Goal: Task Accomplishment & Management: Manage account settings

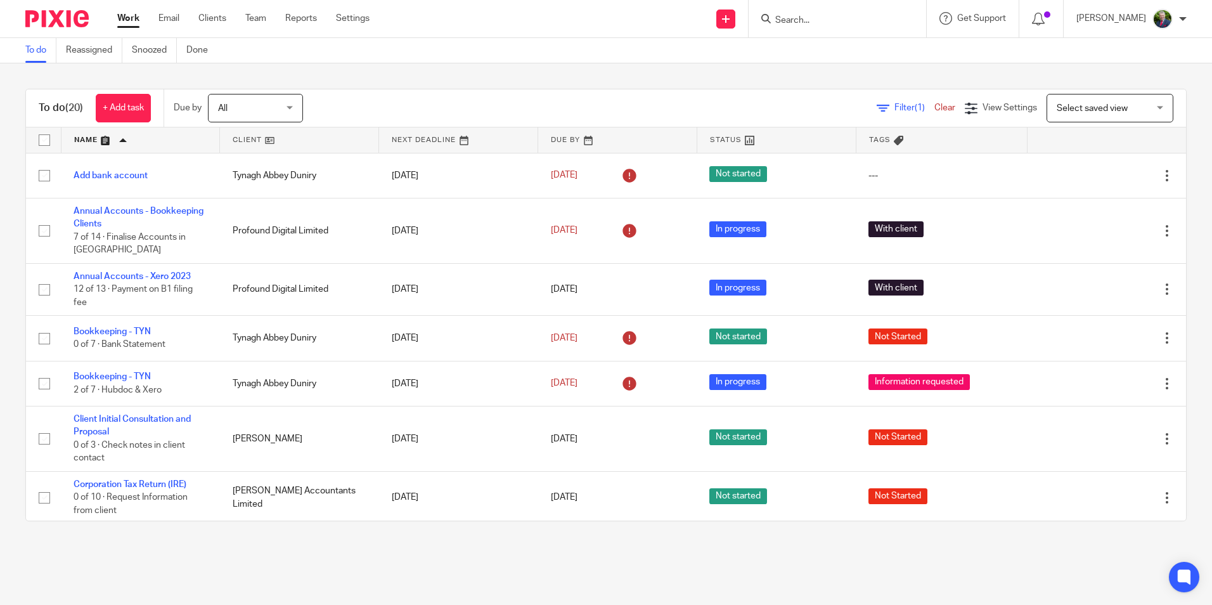
scroll to position [190, 0]
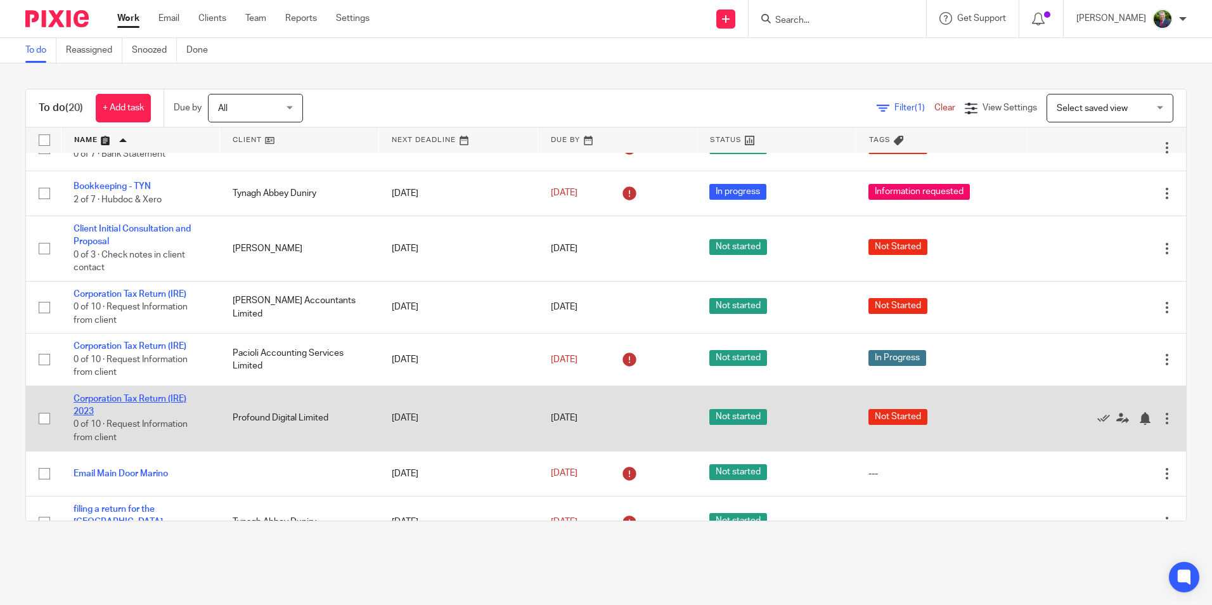
click at [126, 399] on link "Corporation Tax Return (IRE) 2023" at bounding box center [130, 405] width 113 height 22
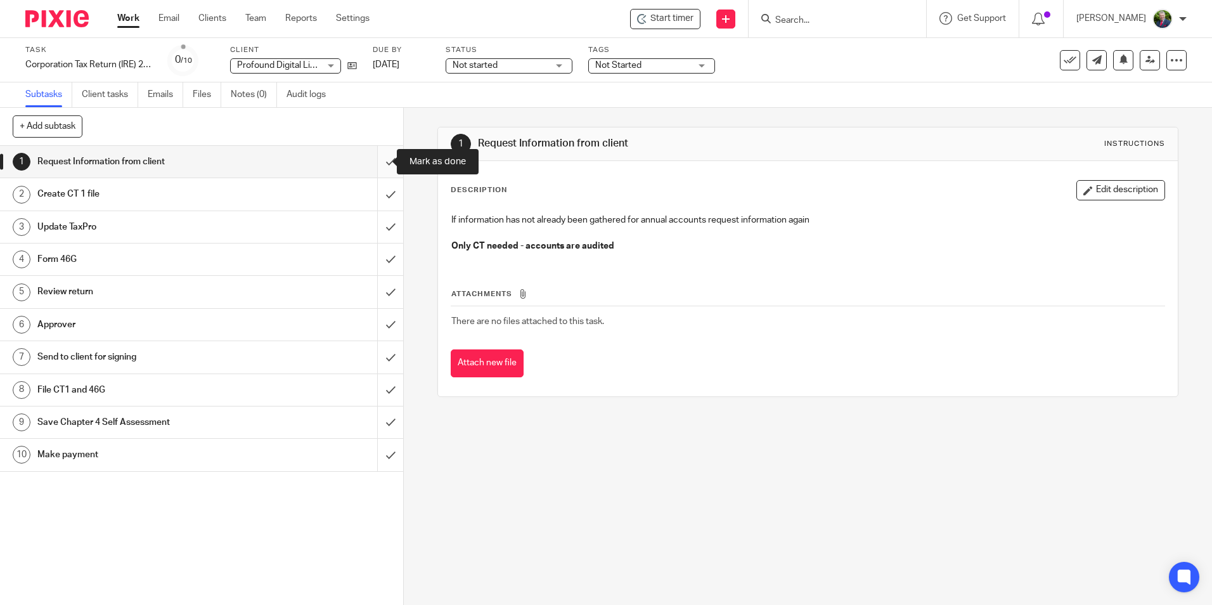
click at [377, 164] on input "submit" at bounding box center [201, 162] width 403 height 32
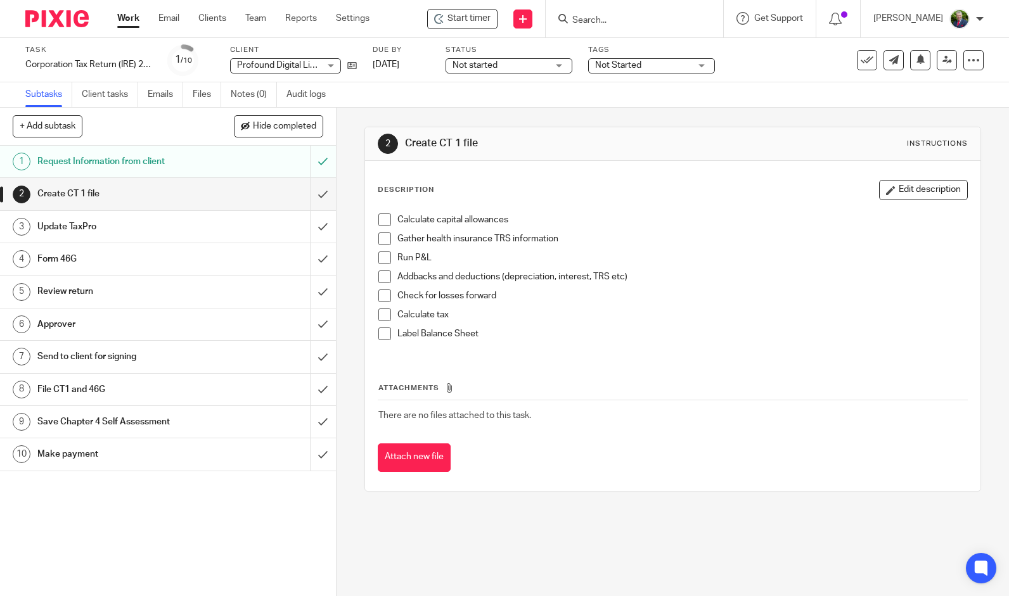
click at [383, 219] on span at bounding box center [384, 220] width 13 height 13
click at [379, 238] on span at bounding box center [384, 239] width 13 height 13
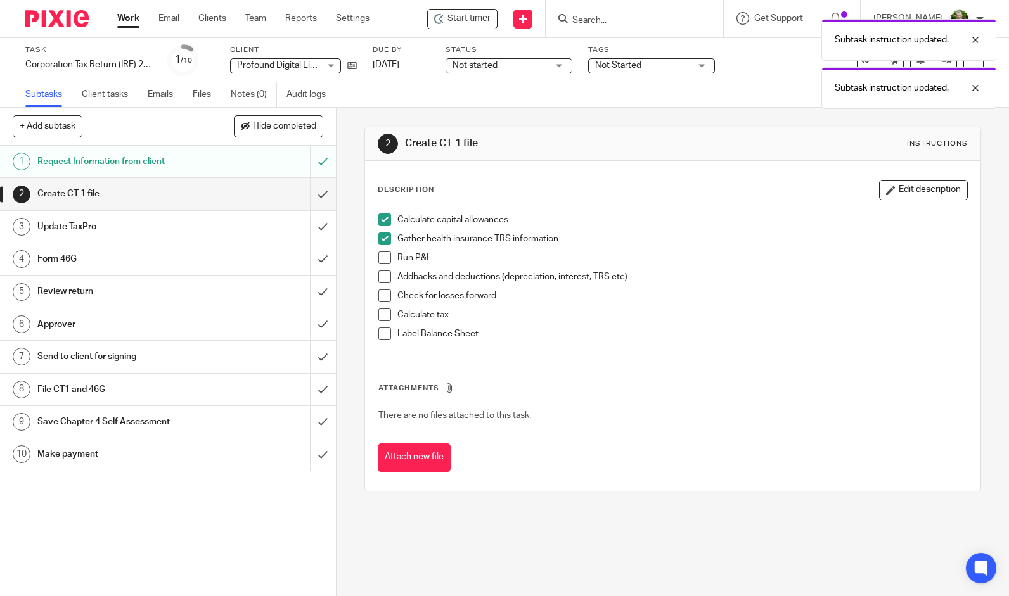
click at [378, 257] on span at bounding box center [384, 258] width 13 height 13
click at [385, 283] on li "Addbacks and deductions (depreciation, interest, TRS etc)" at bounding box center [672, 280] width 589 height 19
click at [378, 274] on span at bounding box center [384, 277] width 13 height 13
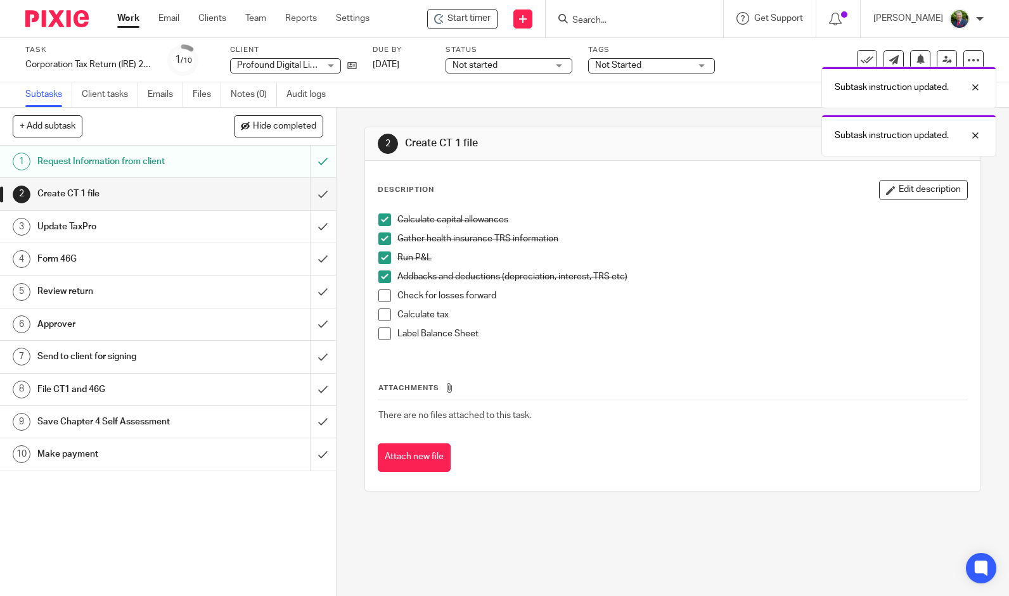
click at [380, 300] on span at bounding box center [384, 296] width 13 height 13
click at [380, 312] on span at bounding box center [384, 315] width 13 height 13
click at [378, 336] on span at bounding box center [384, 334] width 13 height 13
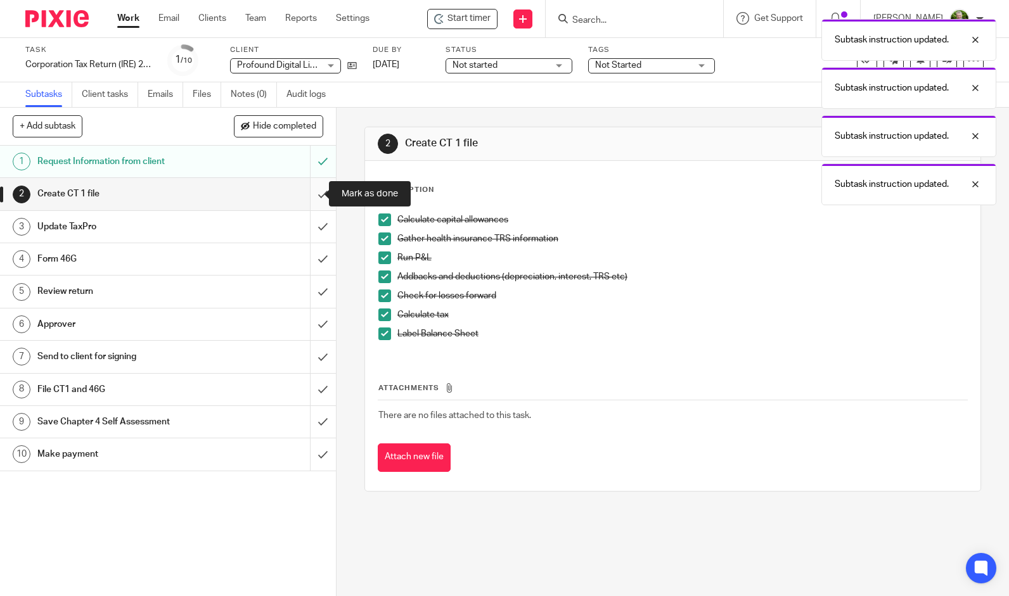
click at [311, 194] on input "submit" at bounding box center [168, 194] width 336 height 32
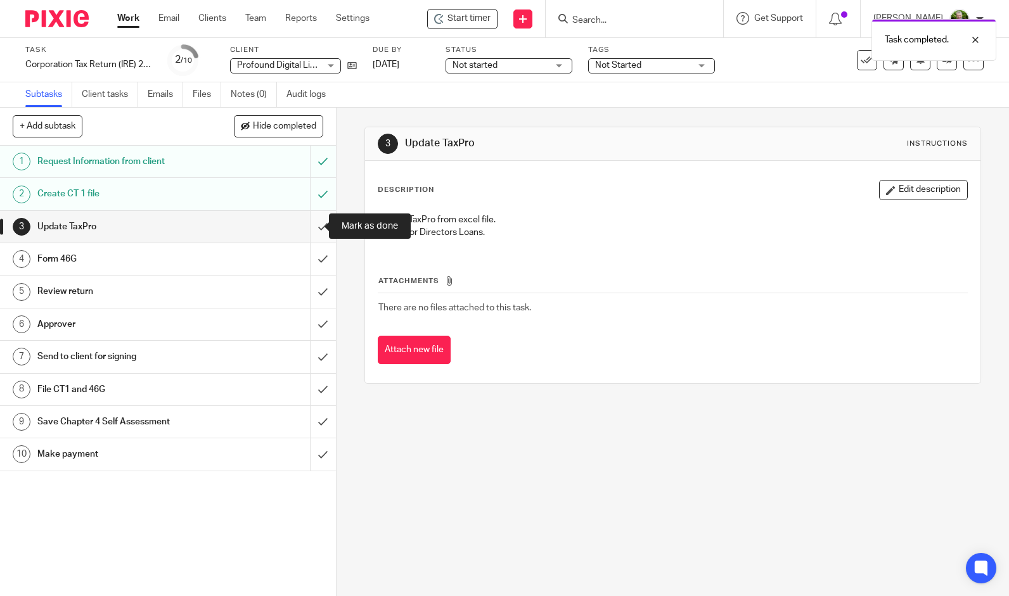
click at [310, 227] on input "submit" at bounding box center [168, 227] width 336 height 32
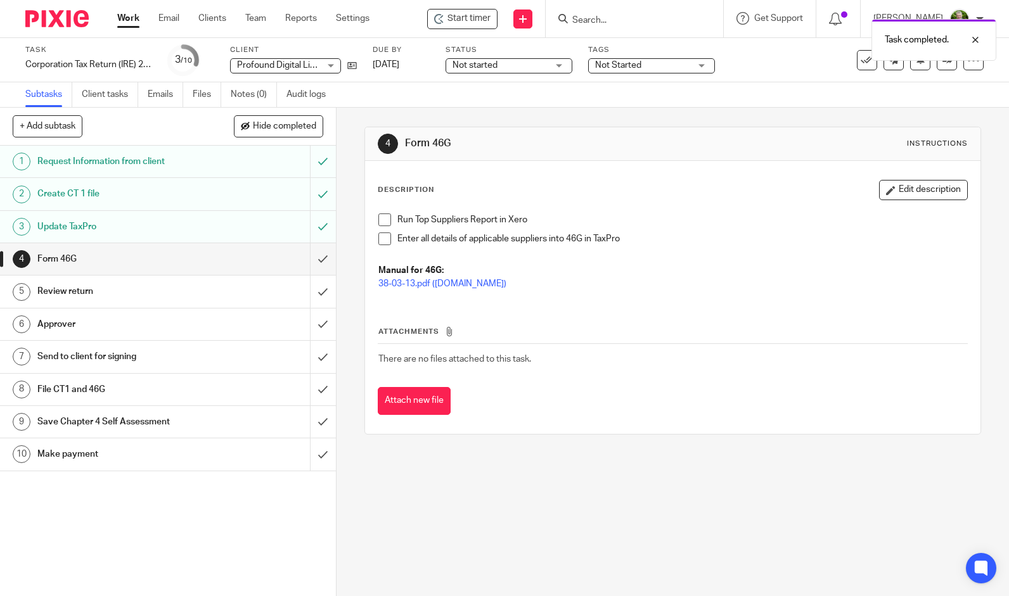
click at [385, 222] on span at bounding box center [384, 220] width 13 height 13
click at [382, 240] on span at bounding box center [384, 239] width 13 height 13
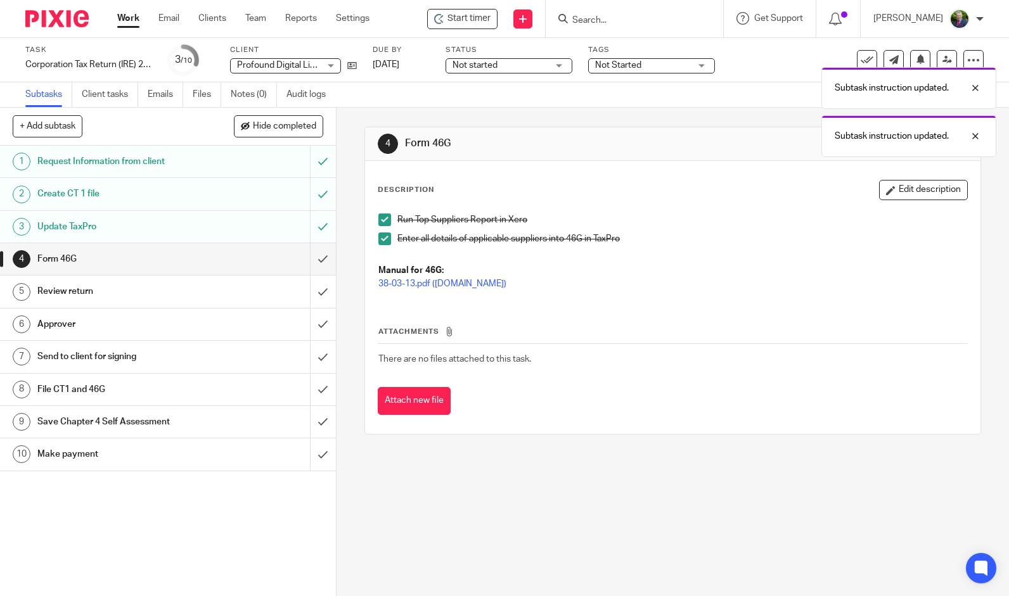
click at [380, 237] on span at bounding box center [384, 239] width 13 height 13
click at [378, 218] on span at bounding box center [384, 220] width 13 height 13
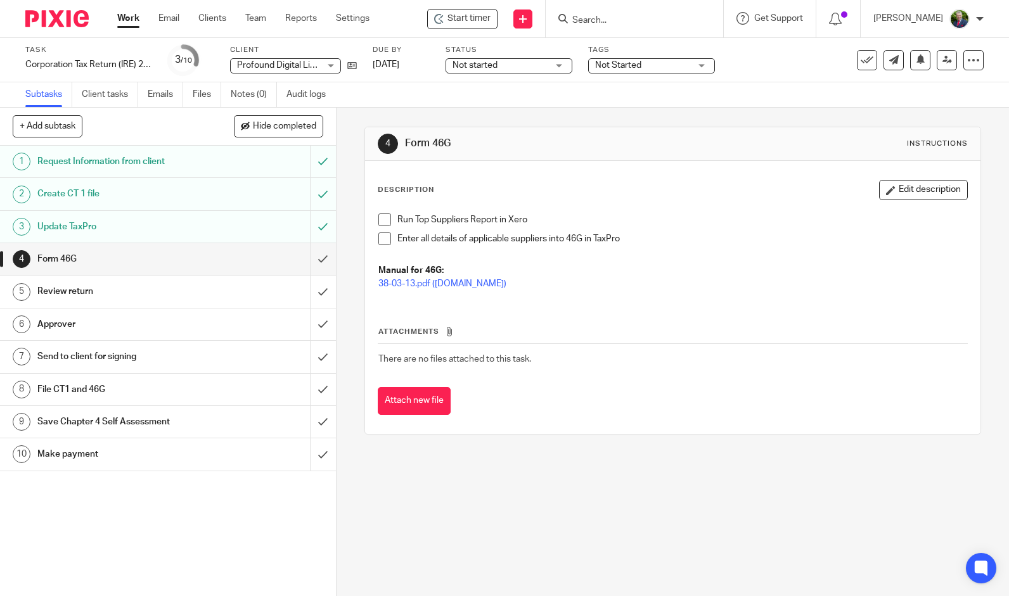
click at [380, 226] on li "Run Top Suppliers Report in Xero" at bounding box center [672, 223] width 589 height 19
click at [380, 221] on span at bounding box center [384, 220] width 13 height 13
click at [382, 236] on span at bounding box center [384, 239] width 13 height 13
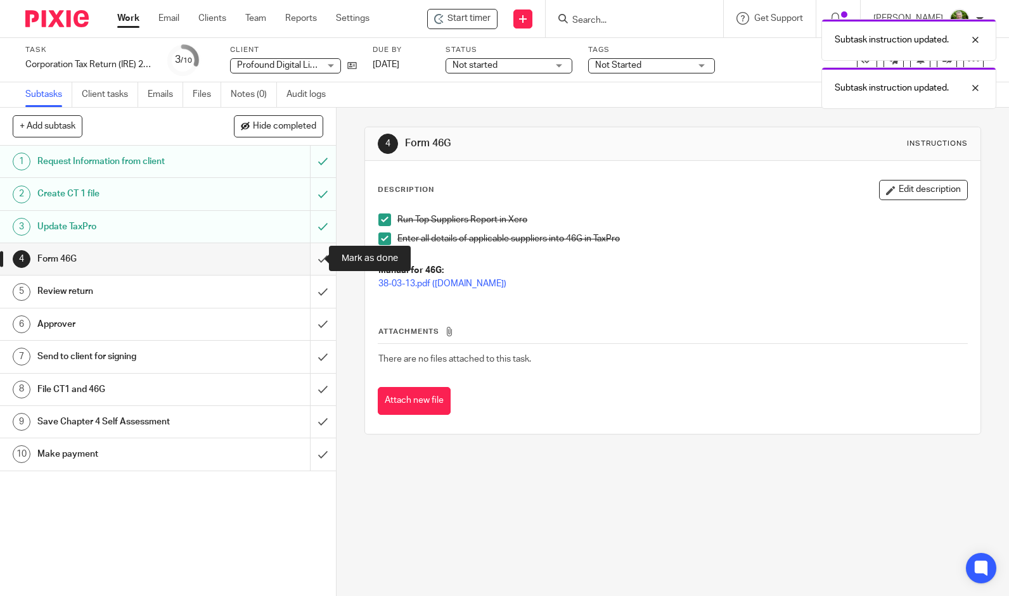
click at [309, 261] on input "submit" at bounding box center [168, 259] width 336 height 32
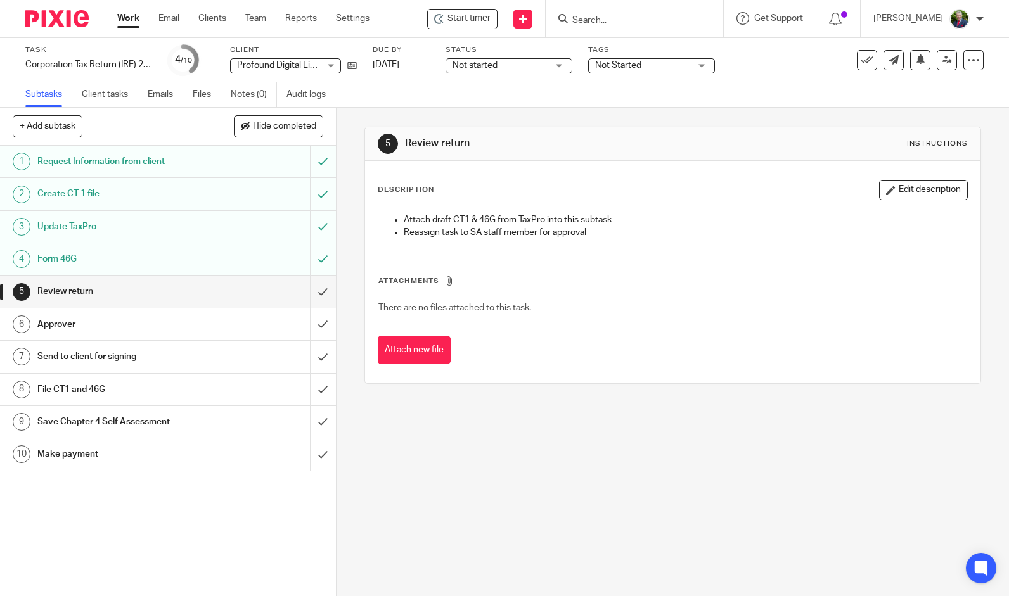
click at [680, 18] on input "Search" at bounding box center [628, 20] width 114 height 11
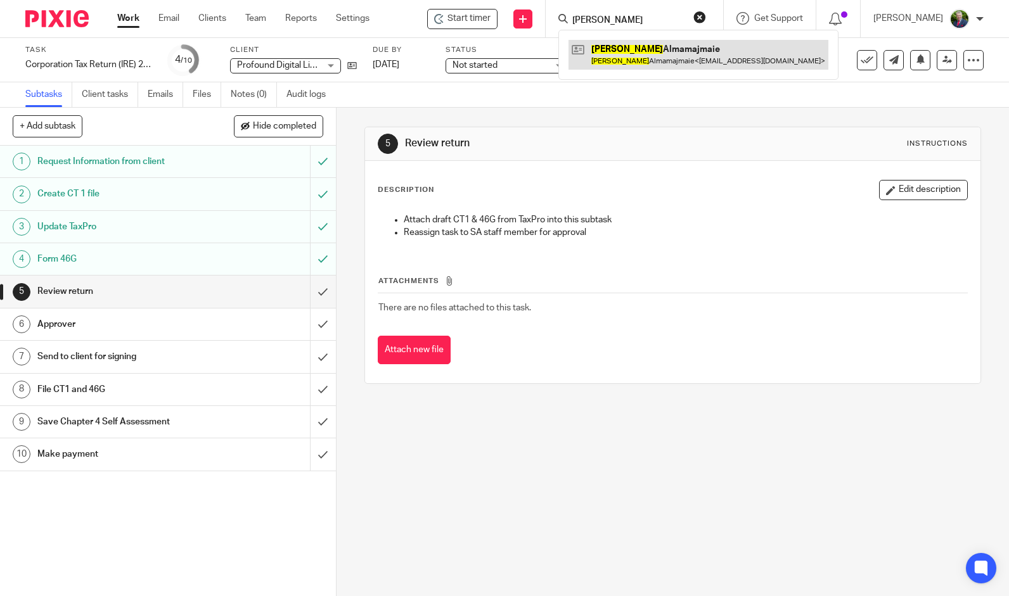
type input "ahmed"
click at [679, 57] on link at bounding box center [699, 54] width 260 height 29
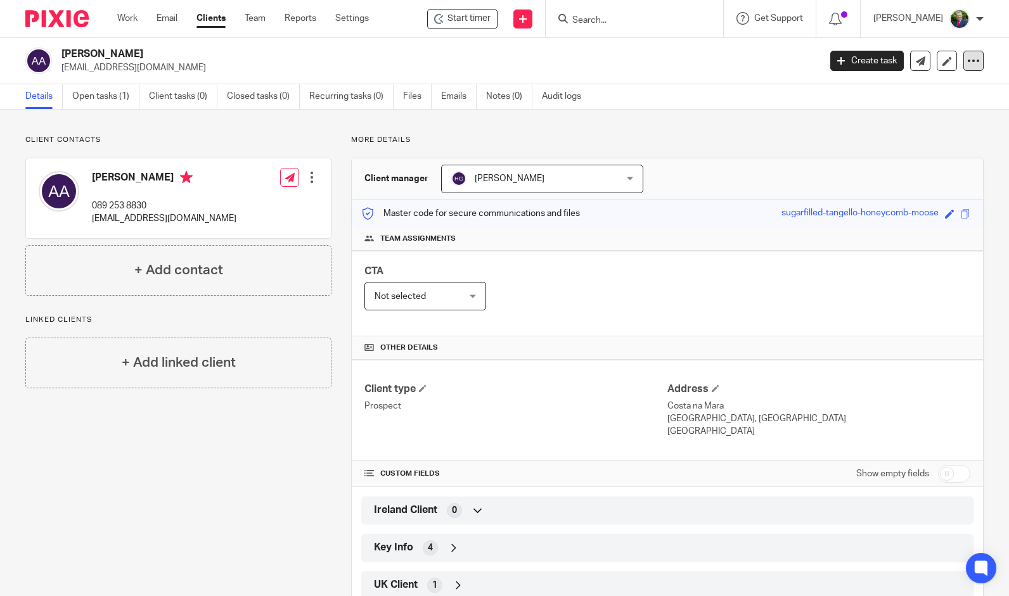
click at [968, 58] on icon at bounding box center [973, 61] width 13 height 13
click at [866, 148] on button "Archive client" at bounding box center [895, 147] width 140 height 16
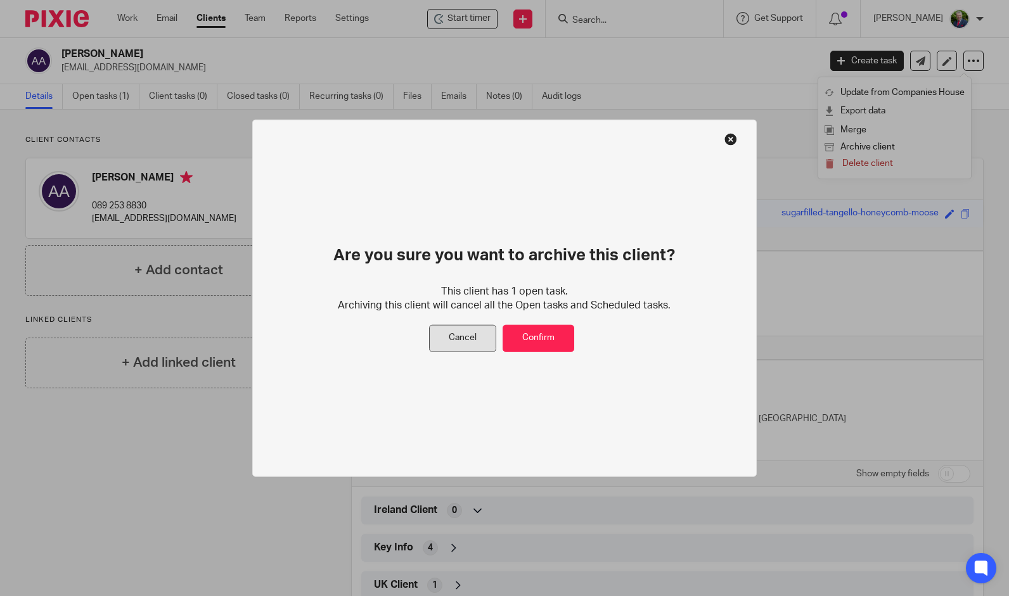
click at [459, 344] on button "Cancel" at bounding box center [462, 338] width 67 height 27
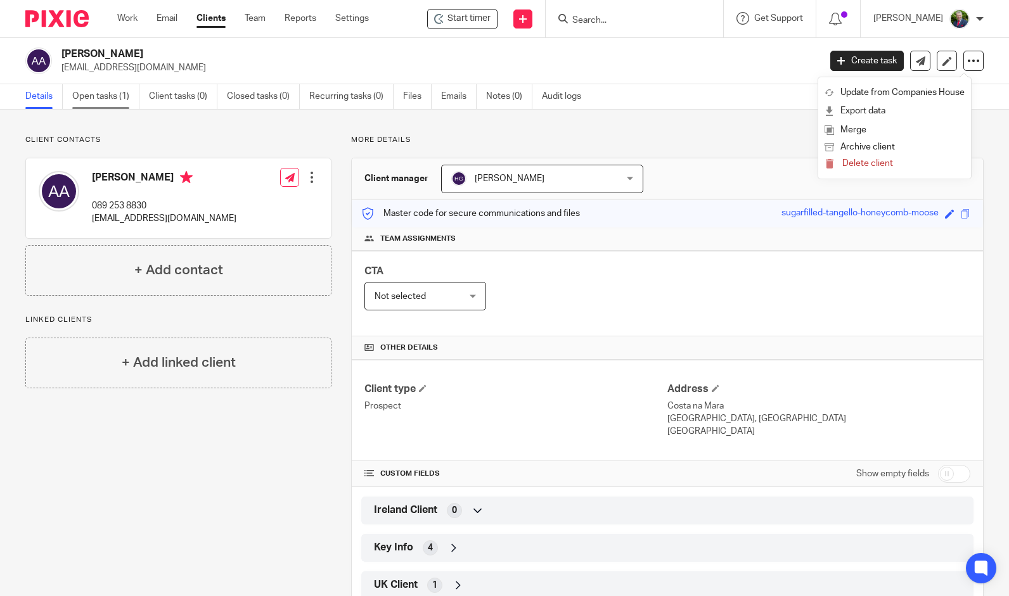
click at [105, 96] on link "Open tasks (1)" at bounding box center [105, 96] width 67 height 25
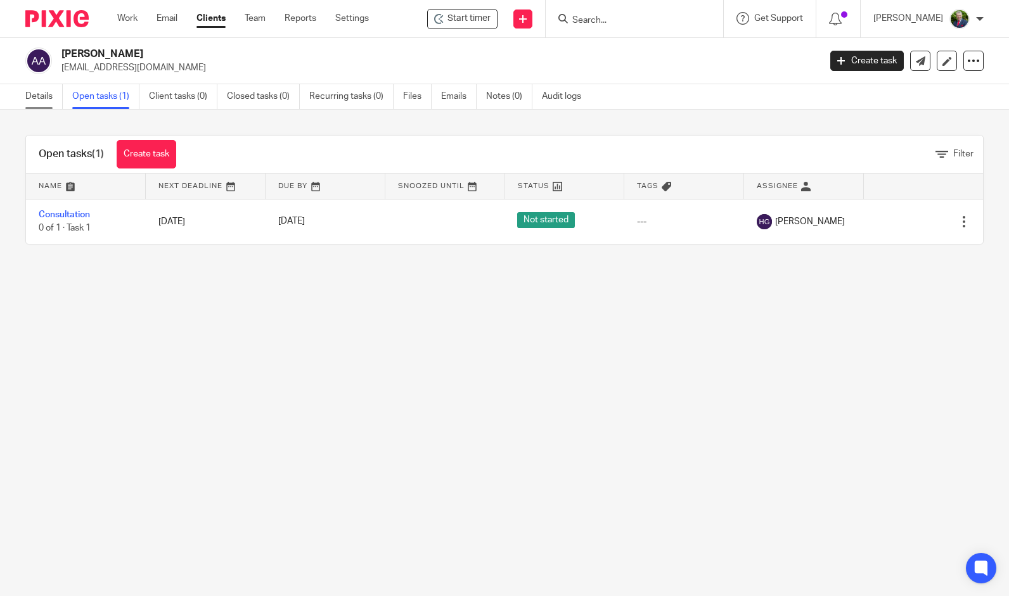
drag, startPoint x: 0, startPoint y: 0, endPoint x: 42, endPoint y: 98, distance: 107.0
click at [42, 98] on link "Details" at bounding box center [43, 96] width 37 height 25
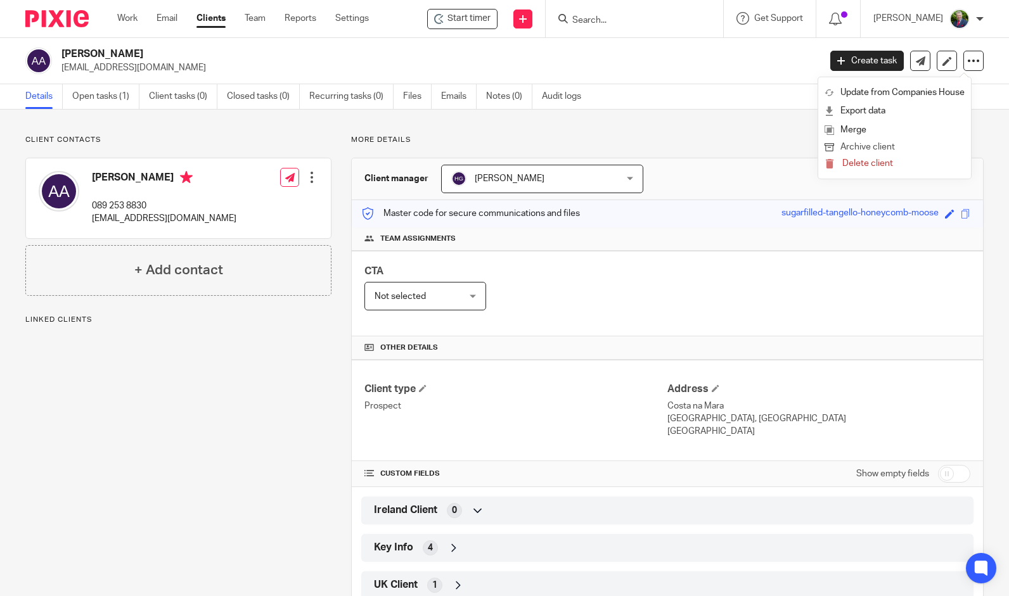
click at [868, 148] on button "Archive client" at bounding box center [895, 147] width 140 height 16
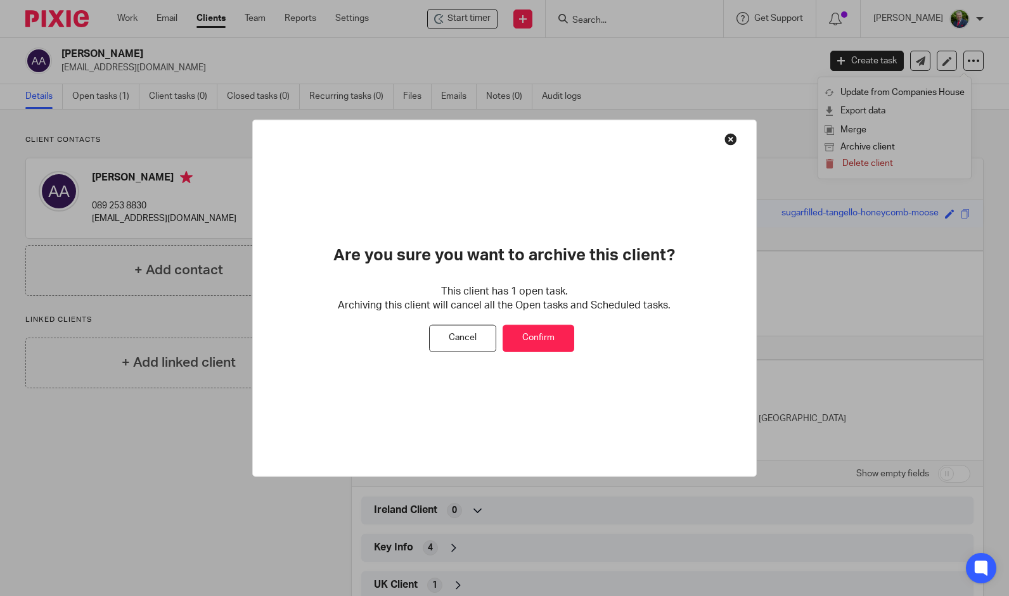
click at [532, 333] on button "Confirm" at bounding box center [539, 338] width 72 height 27
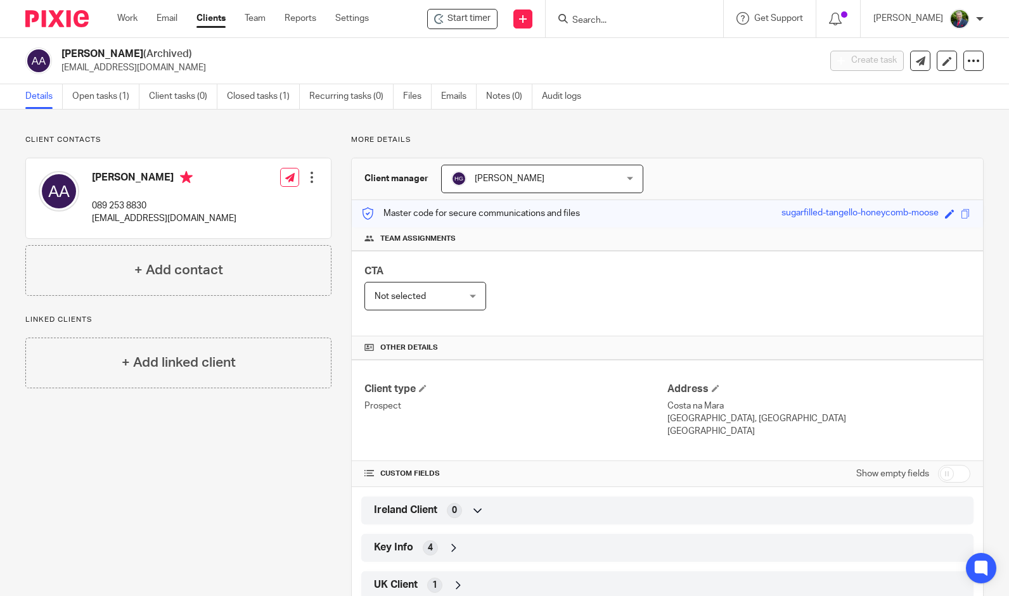
click at [202, 18] on link "Clients" at bounding box center [210, 18] width 29 height 13
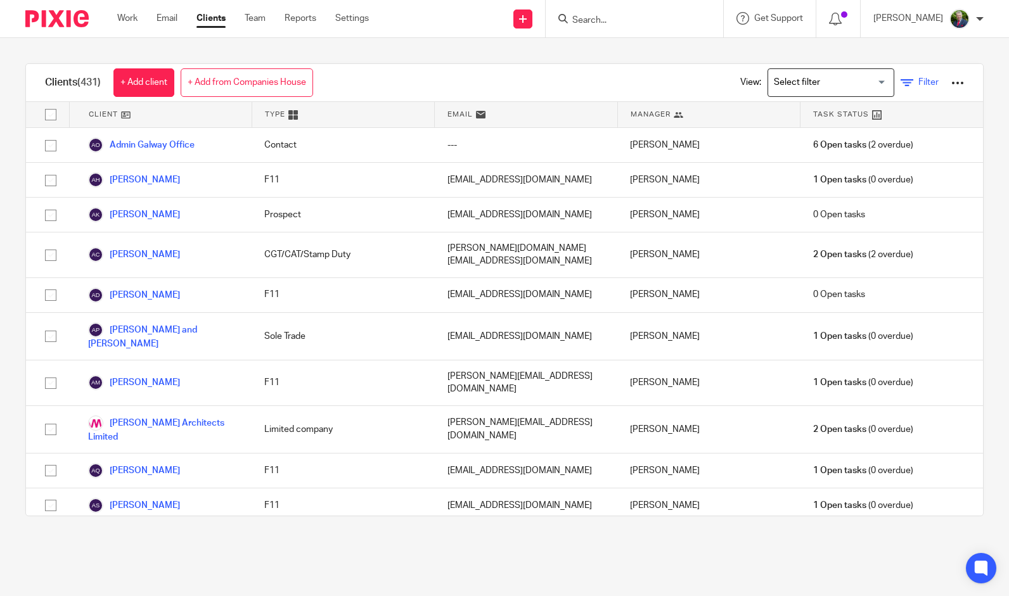
click at [918, 81] on span "Filter" at bounding box center [928, 82] width 20 height 9
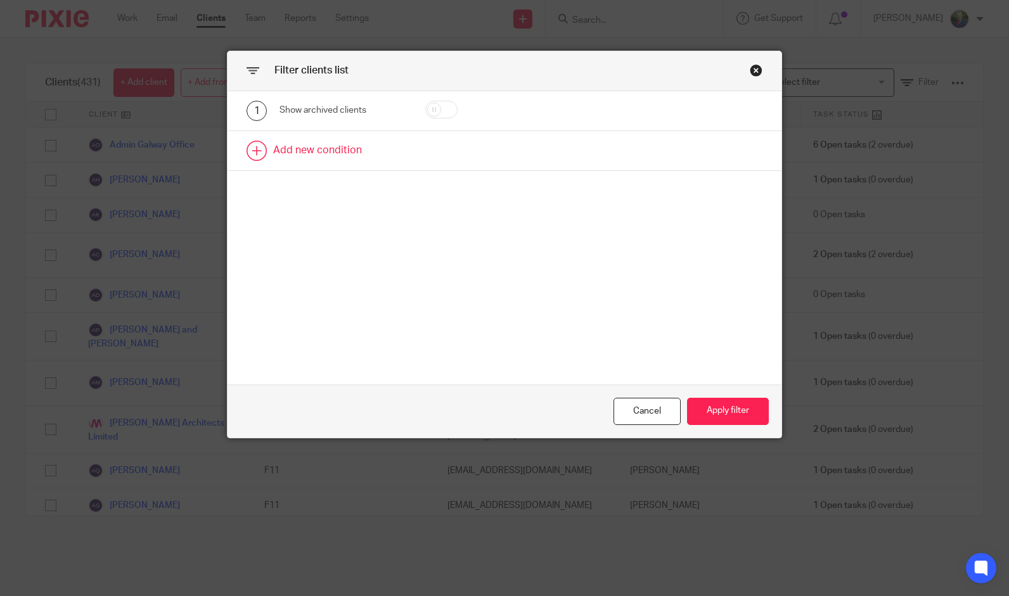
click at [327, 152] on link at bounding box center [505, 150] width 554 height 39
click at [391, 155] on div "Field" at bounding box center [343, 155] width 126 height 29
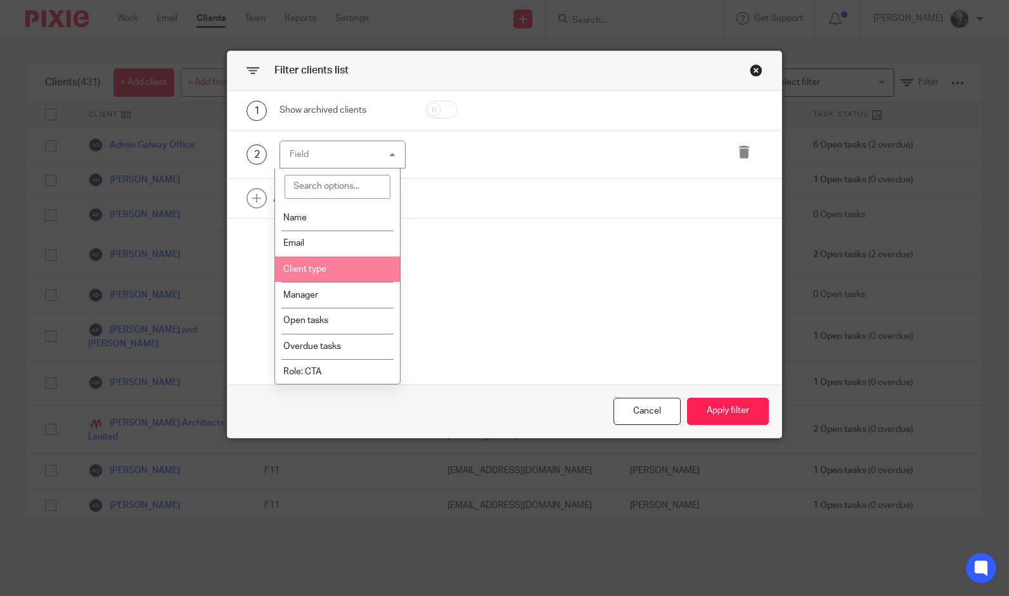
click at [370, 265] on li "Client type" at bounding box center [337, 270] width 125 height 26
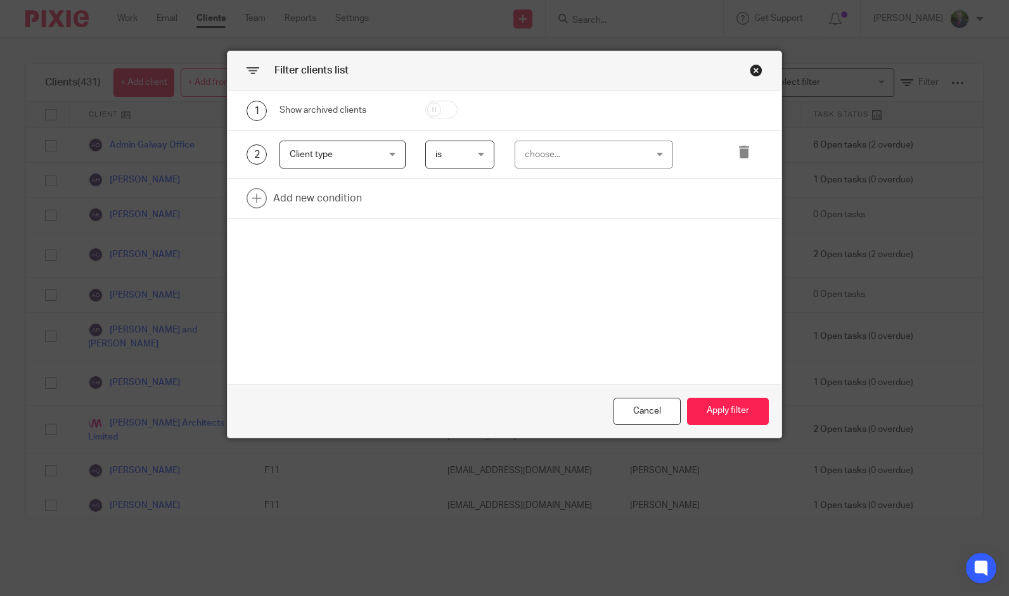
click at [577, 156] on div "choose..." at bounding box center [584, 154] width 119 height 27
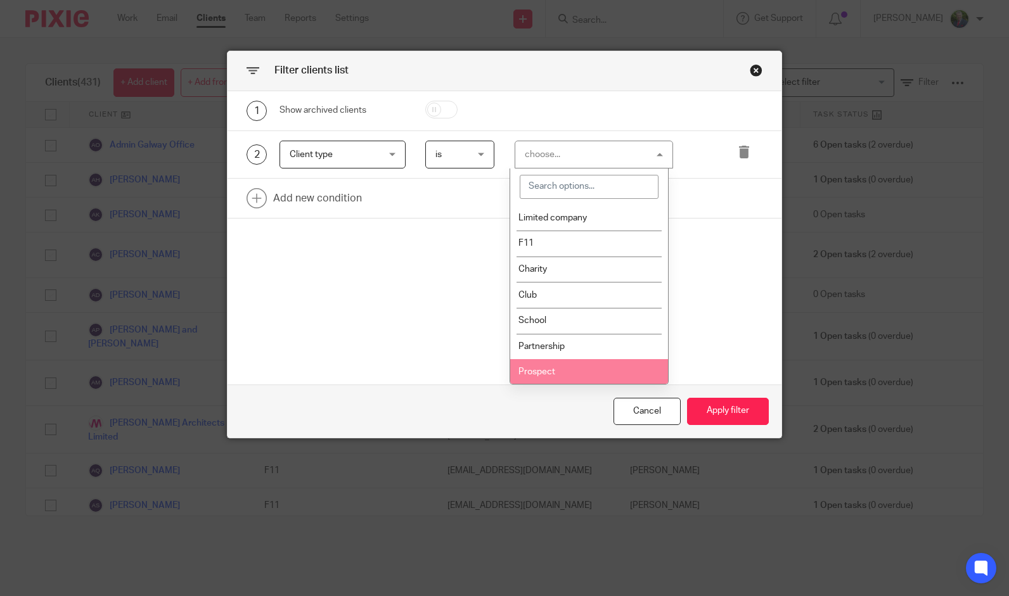
click at [581, 364] on li "Prospect" at bounding box center [589, 372] width 158 height 26
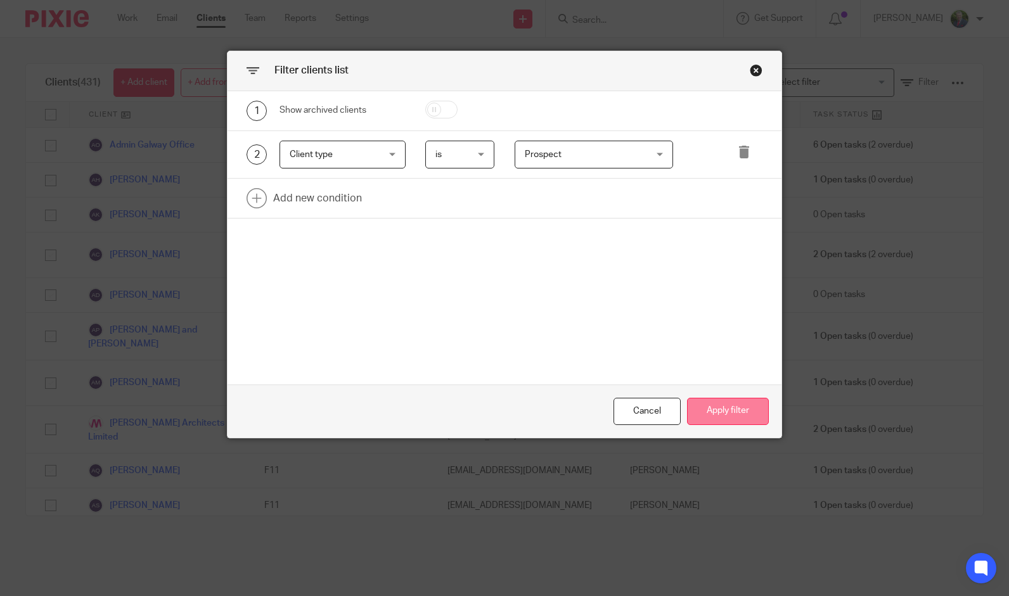
click at [733, 409] on button "Apply filter" at bounding box center [728, 411] width 82 height 27
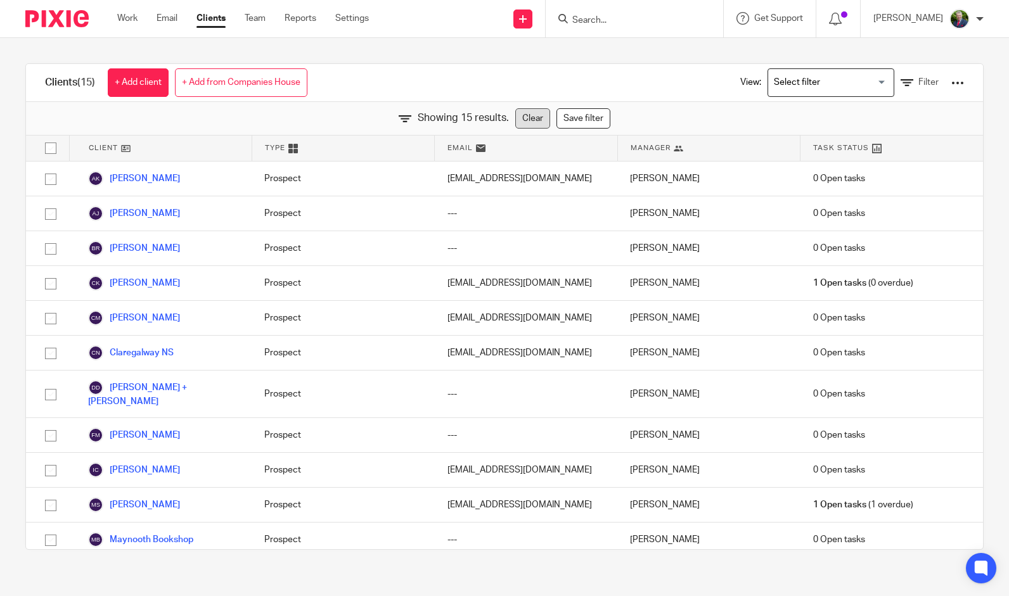
click at [518, 111] on link "Clear" at bounding box center [532, 118] width 35 height 20
